Goal: Task Accomplishment & Management: Manage account settings

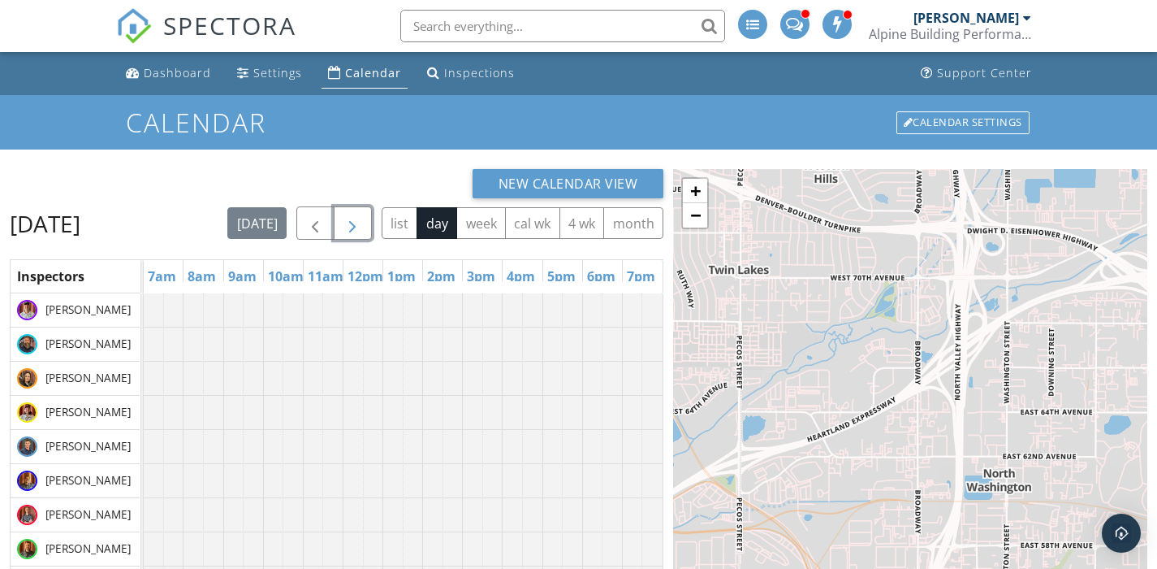
click at [362, 220] on span "button" at bounding box center [352, 223] width 19 height 19
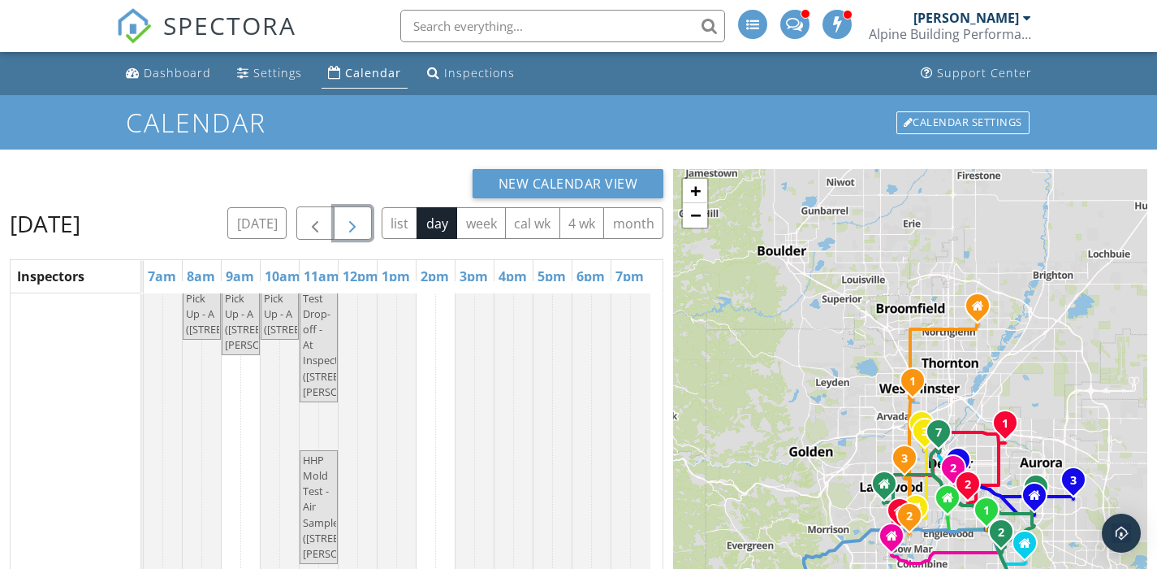
scroll to position [186, 0]
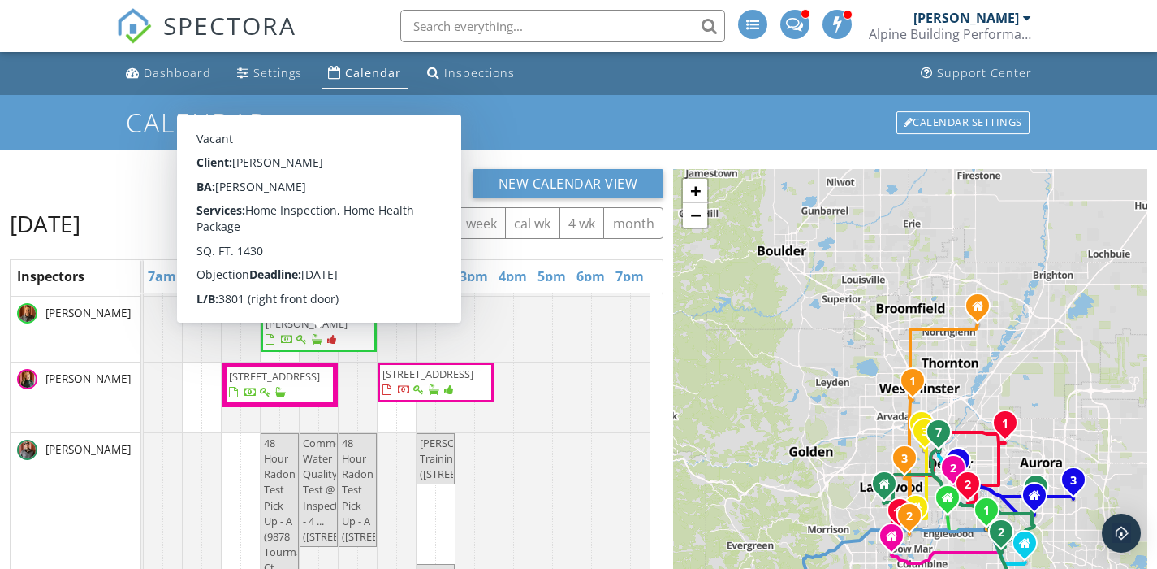
click at [330, 331] on span "3423 S Hudson Way , Denver 80222" at bounding box center [311, 316] width 91 height 30
